Goal: Information Seeking & Learning: Check status

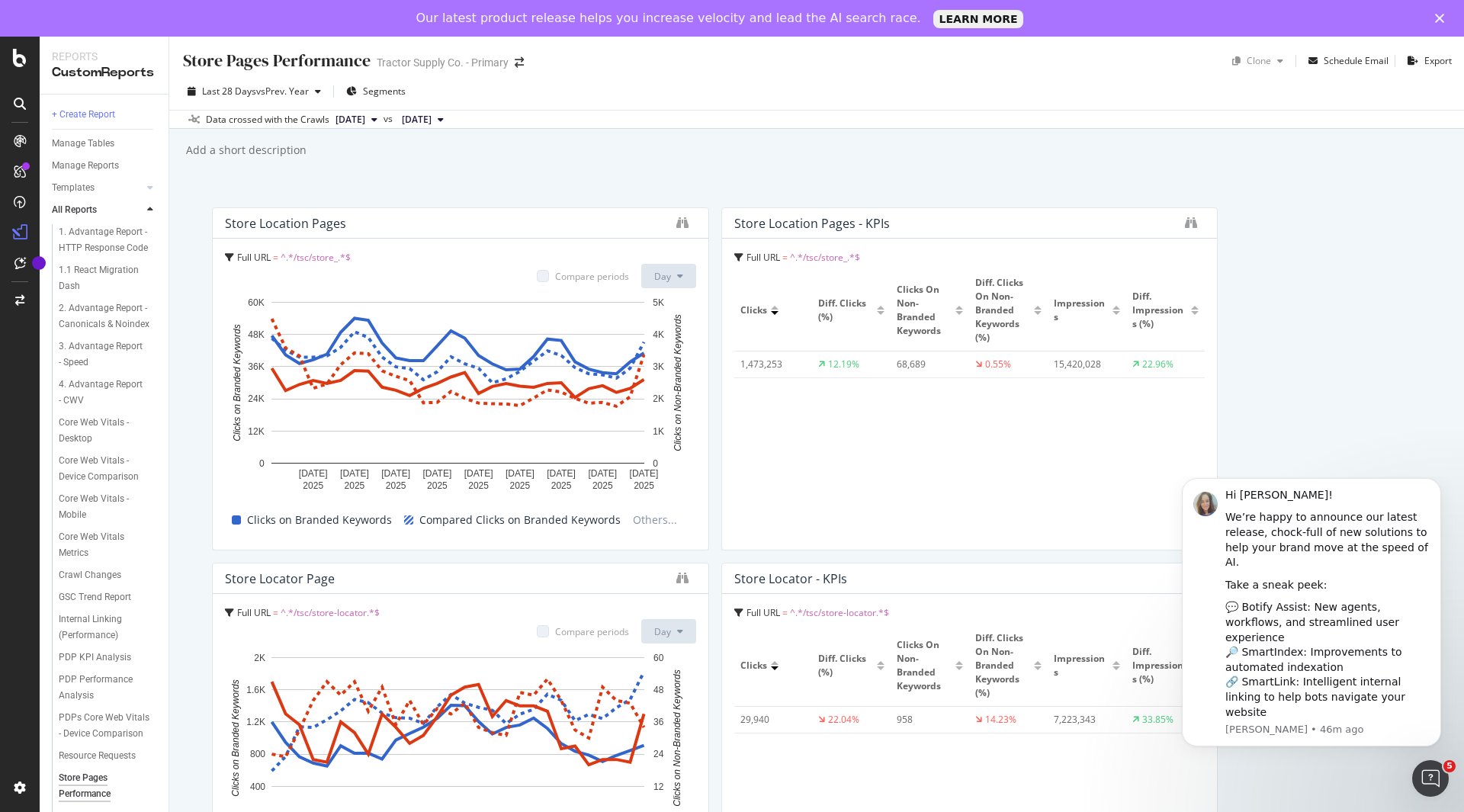
click at [384, 120] on button "[DATE]" at bounding box center [356, 120] width 54 height 19
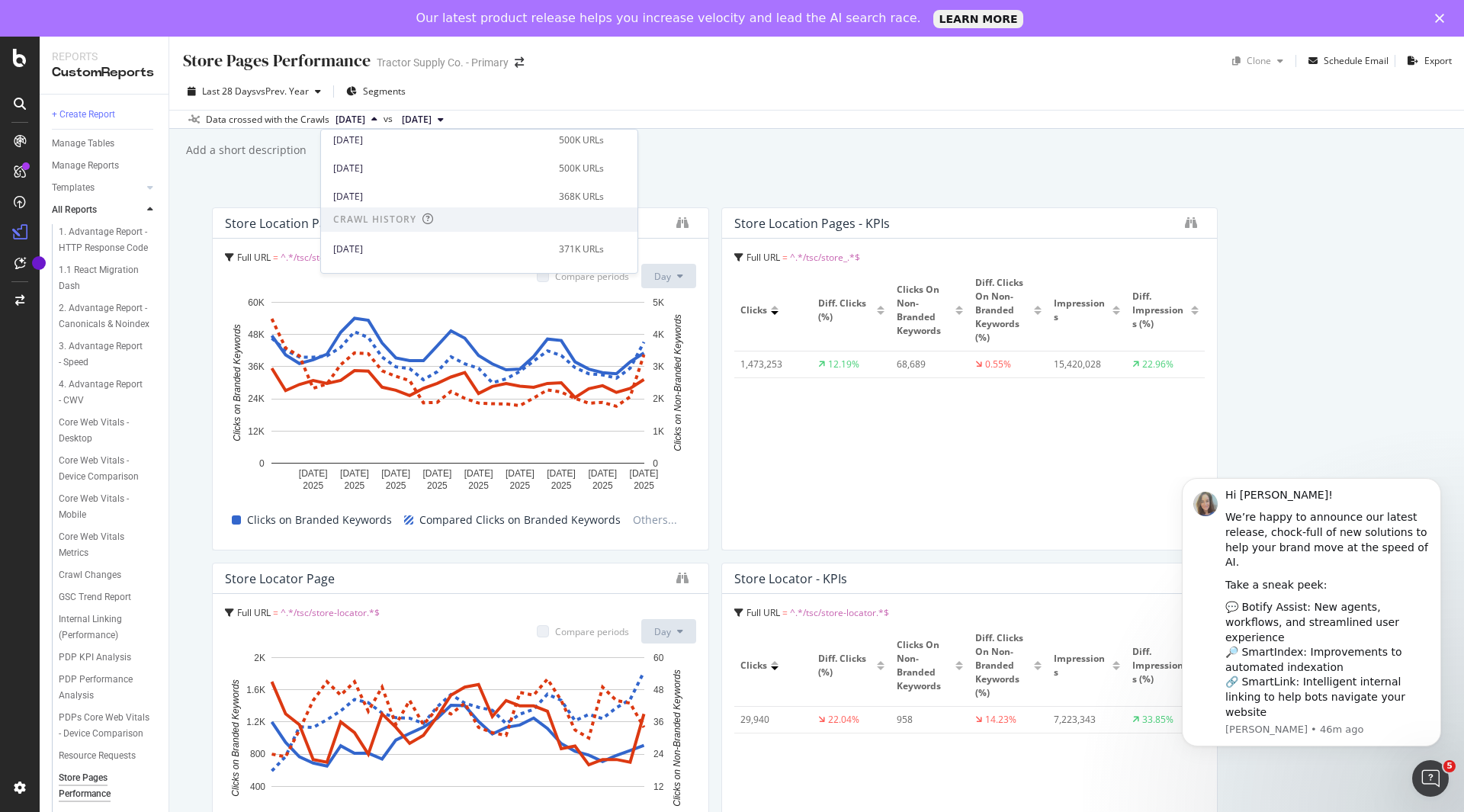
click at [309, 173] on div "Store Pages Performance Store Pages Performance Tractor Supply Co. - Primary Cl…" at bounding box center [817, 443] width 1295 height 812
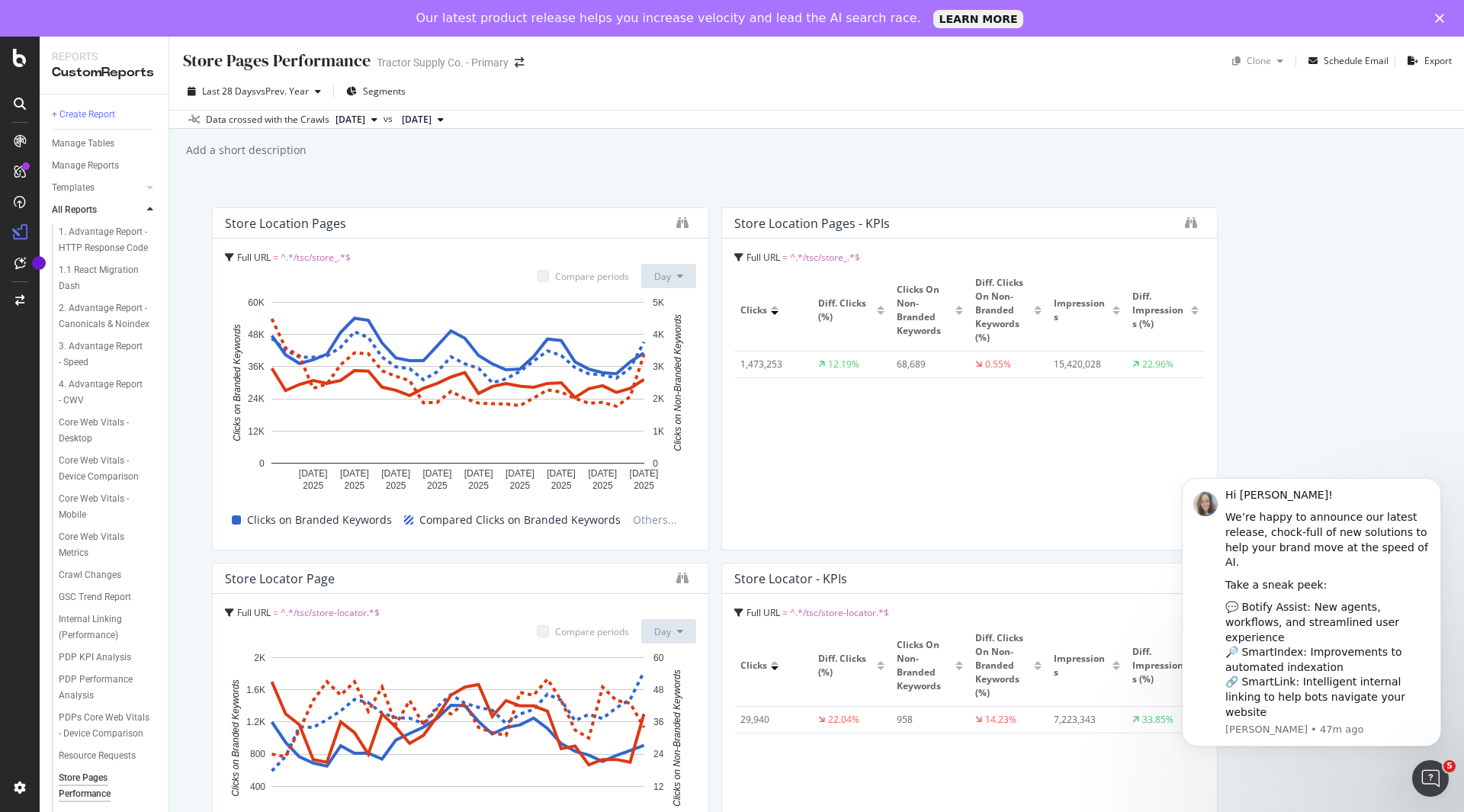
click at [431, 119] on span "[DATE]" at bounding box center [417, 119] width 30 height 14
click at [362, 145] on div "Add a short description Add a short description" at bounding box center [824, 150] width 1279 height 23
click at [298, 92] on span "vs Prev. Year" at bounding box center [282, 91] width 53 height 13
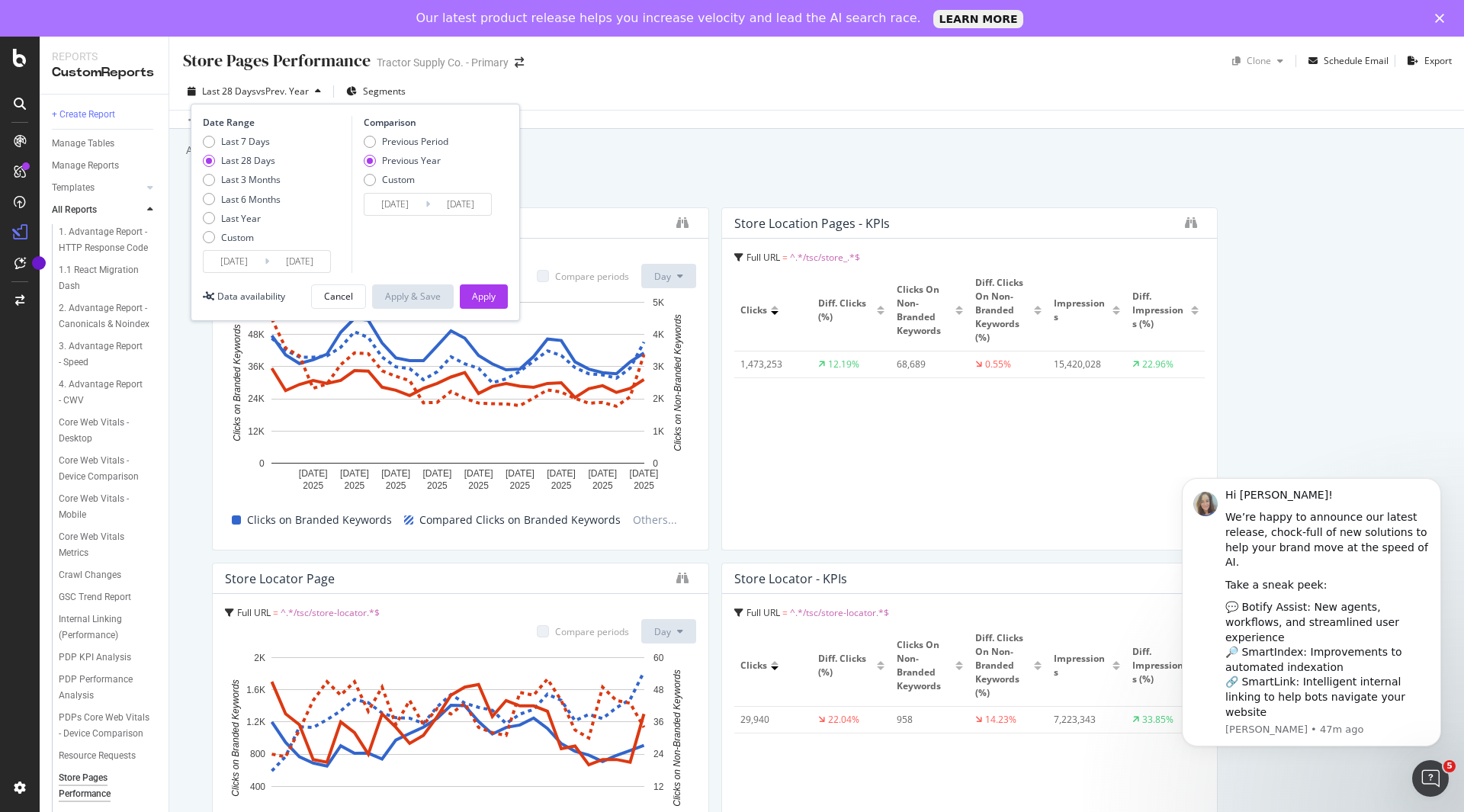
click at [248, 265] on input "[DATE]" at bounding box center [234, 262] width 61 height 22
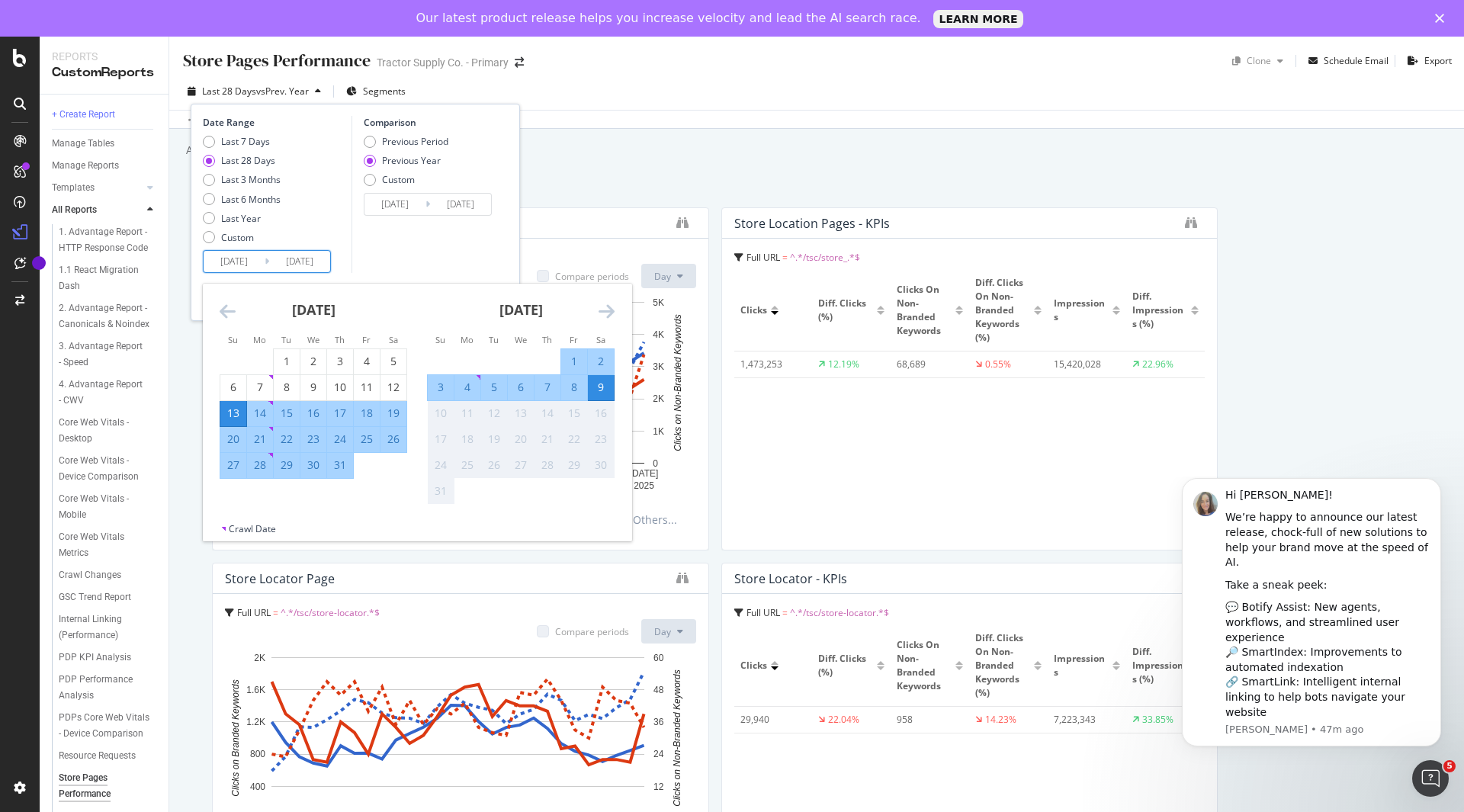
click at [384, 255] on div "Comparison Previous Period Previous Year Custom [DATE] Navigate forward to inte…" at bounding box center [424, 195] width 145 height 158
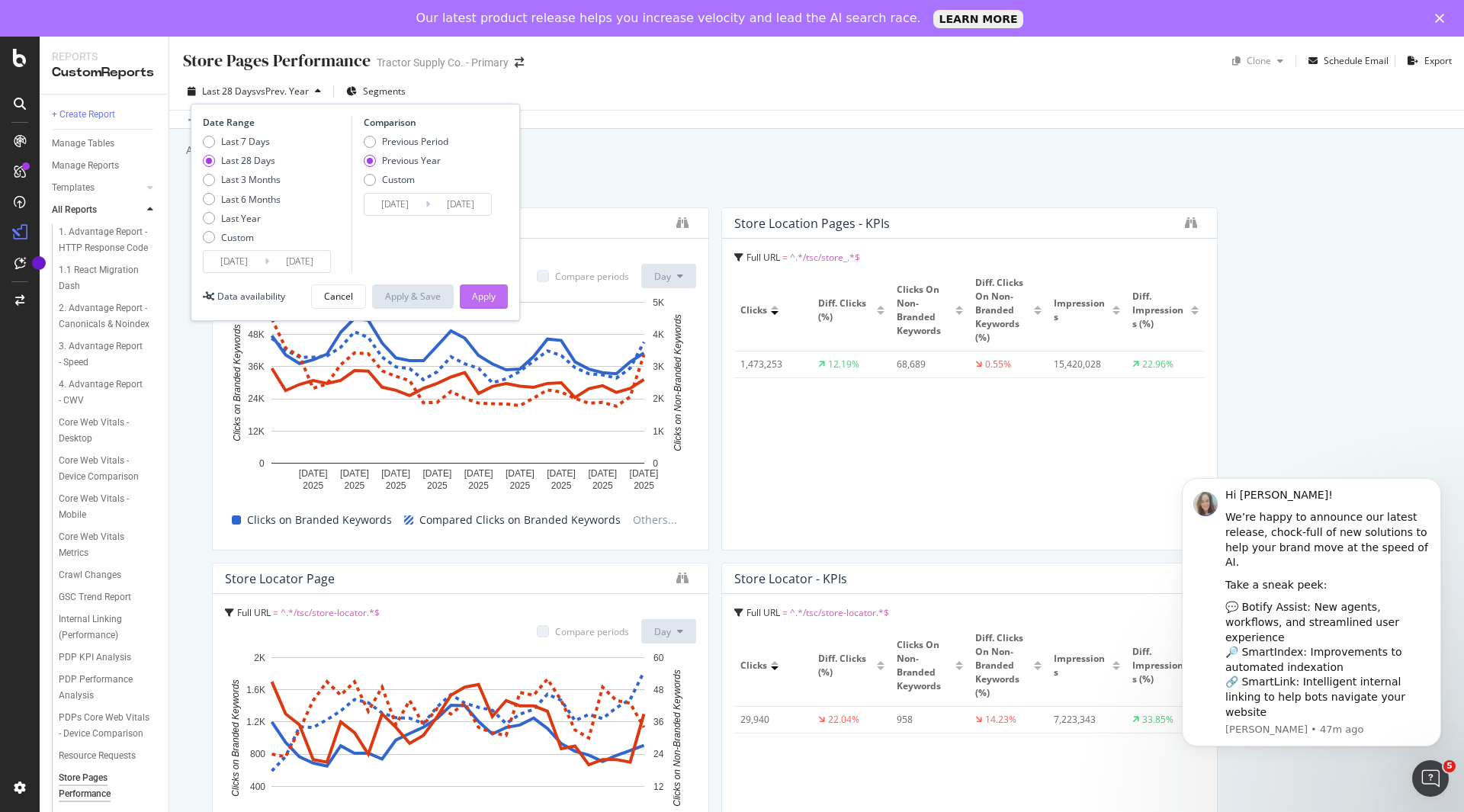
click at [479, 300] on div "Apply" at bounding box center [483, 296] width 23 height 13
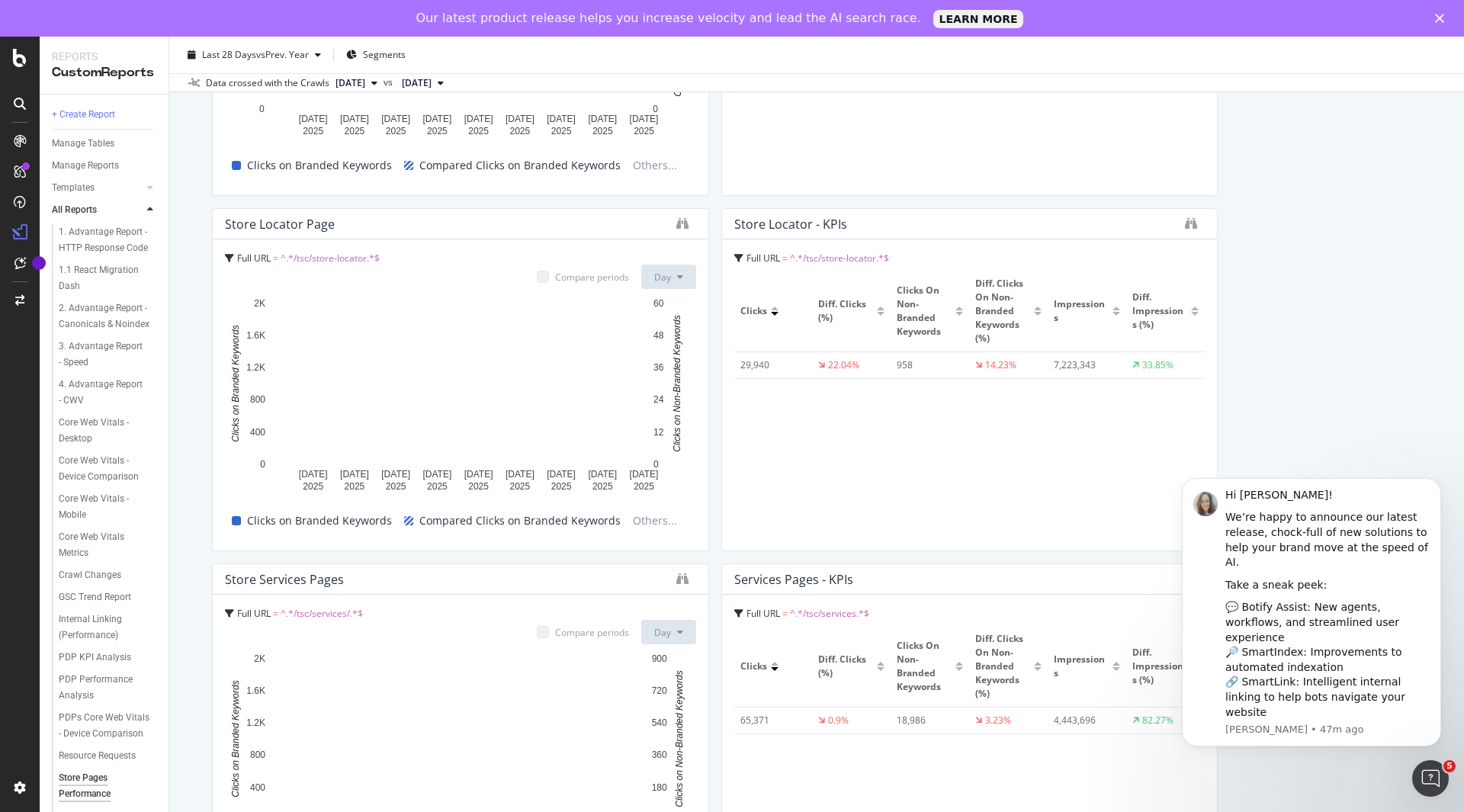
scroll to position [382, 0]
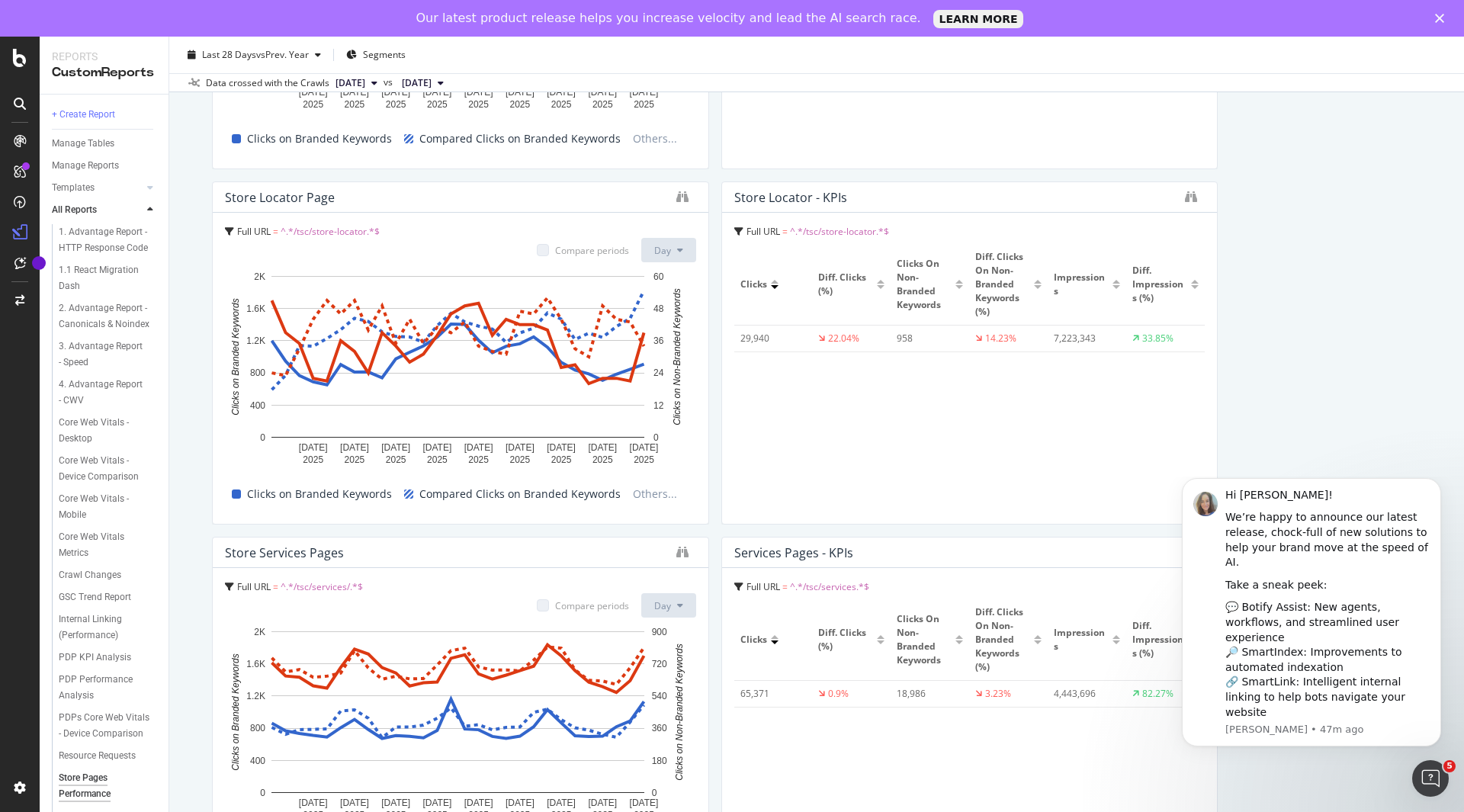
click at [877, 286] on div at bounding box center [881, 287] width 8 height 4
